Goal: Transaction & Acquisition: Purchase product/service

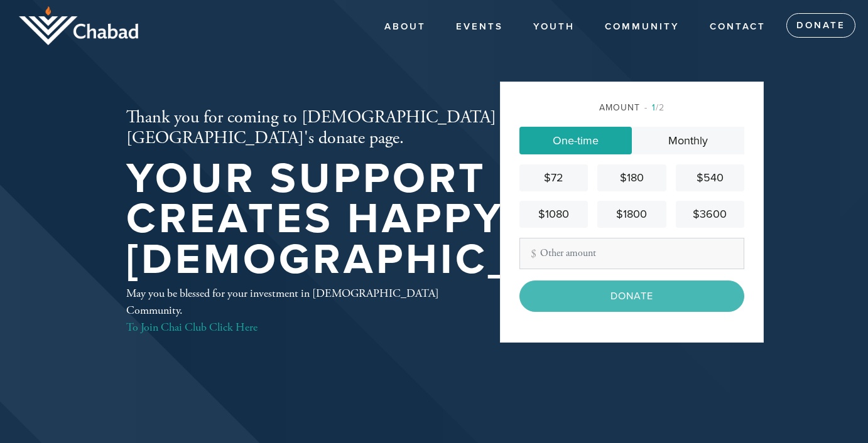
click at [580, 259] on input "Other Amount" at bounding box center [631, 253] width 225 height 31
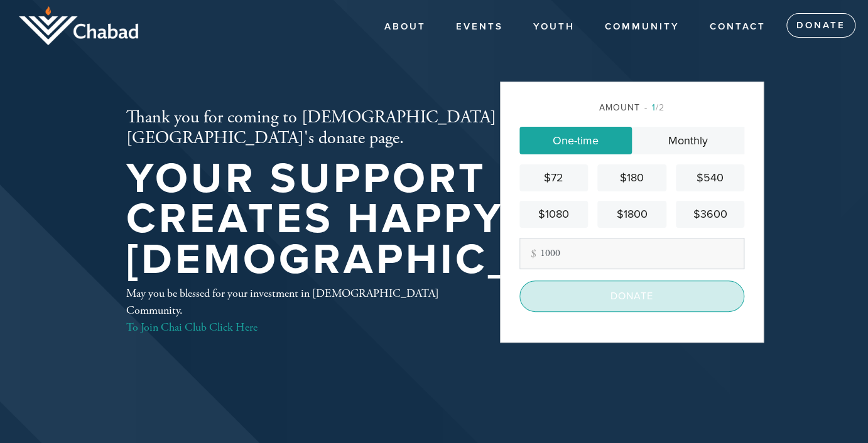
type input "1000"
click at [613, 291] on input "Donate" at bounding box center [631, 296] width 225 height 31
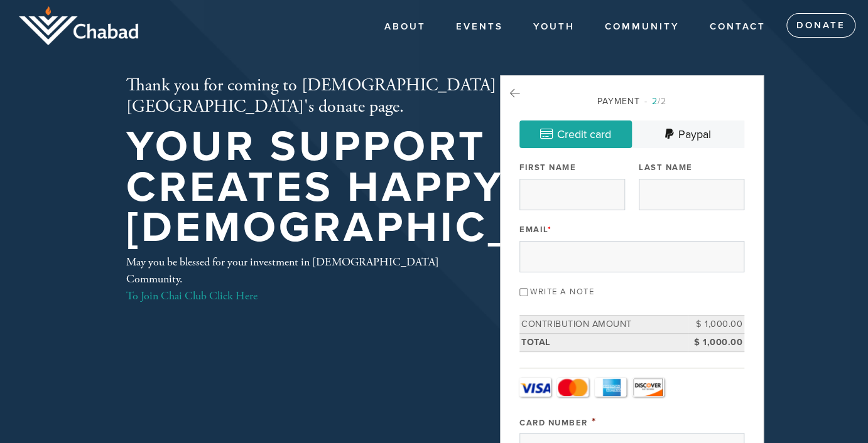
click at [560, 178] on div "First Name" at bounding box center [572, 184] width 106 height 52
click at [561, 186] on input "First Name" at bounding box center [572, 194] width 106 height 31
type input "Yonah"
type input "Berwaldt"
type input "yberwaldt01@gmail.com"
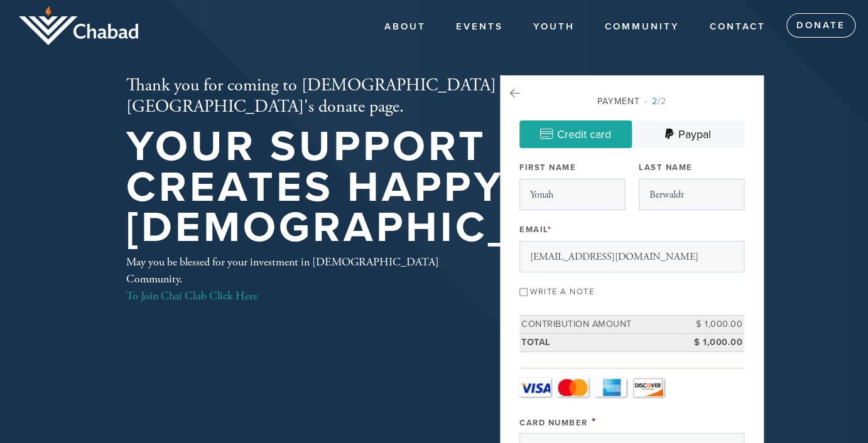
click at [522, 291] on input "Write a note" at bounding box center [523, 292] width 8 height 8
checkbox input "true"
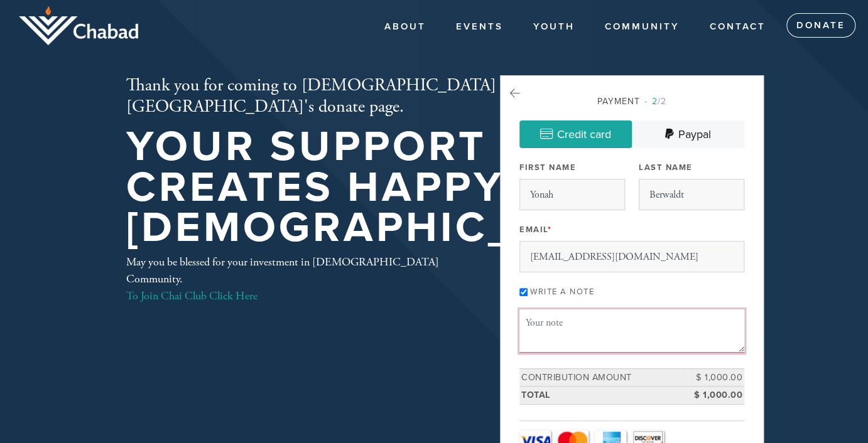
click at [531, 330] on textarea "Message or dedication" at bounding box center [631, 331] width 225 height 43
type textarea "Kiddush sponsorship regarding "moving to Palo Alto" for the date of 9/20/25 [th…"
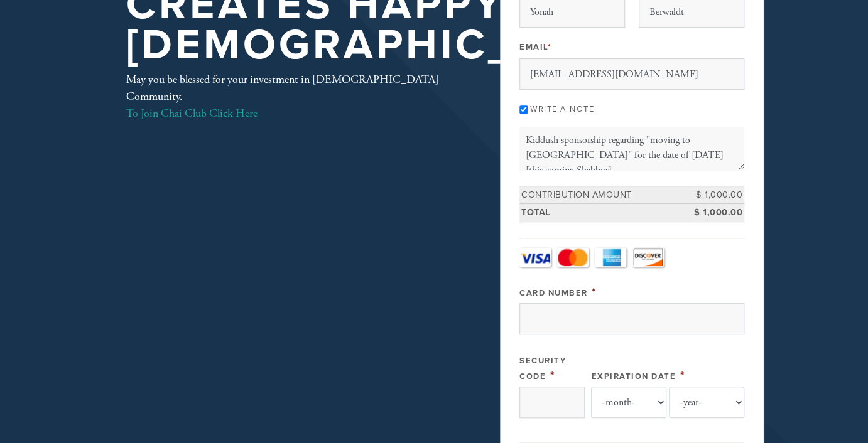
scroll to position [183, 0]
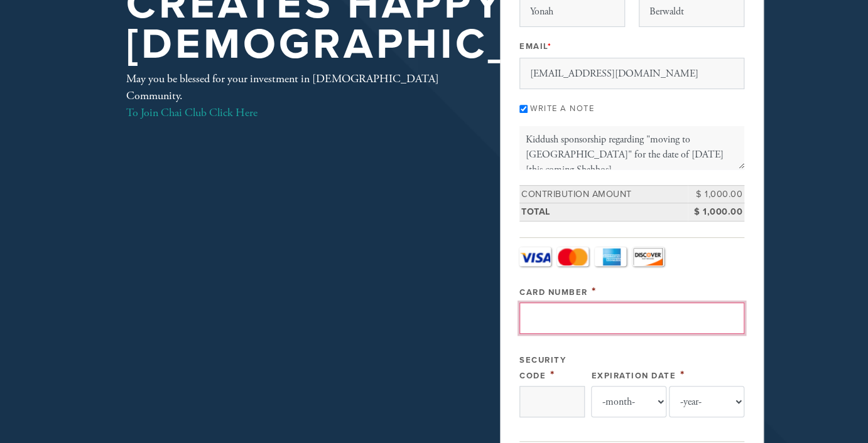
click at [563, 326] on input "Card Number" at bounding box center [631, 318] width 225 height 31
type input "4147202445637885"
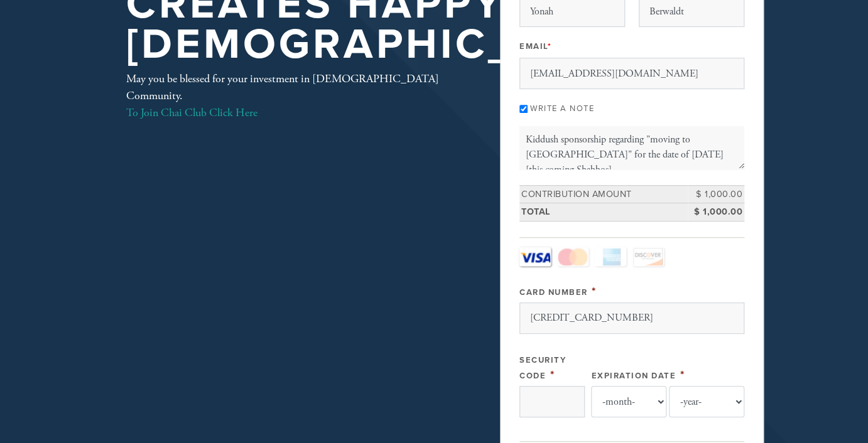
click at [500, 314] on div "Payment 2 /2 Credit card Paypal Payment Processor Pay Later Credit Card Credit …" at bounding box center [632, 415] width 264 height 1047
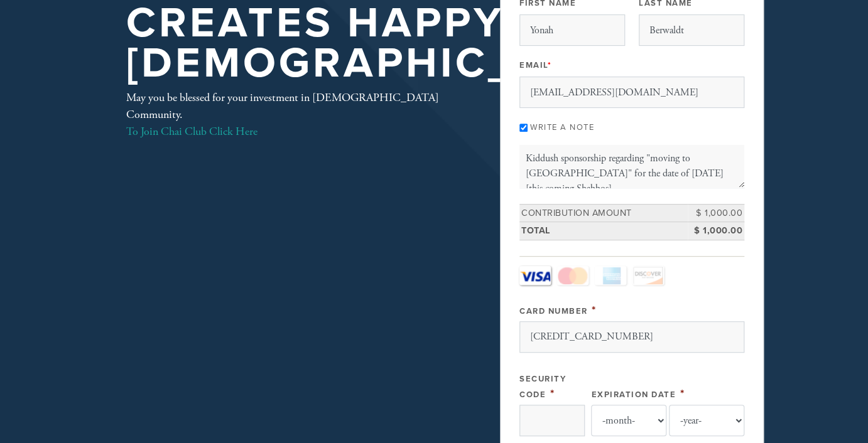
scroll to position [0, 0]
